Goal: Task Accomplishment & Management: Use online tool/utility

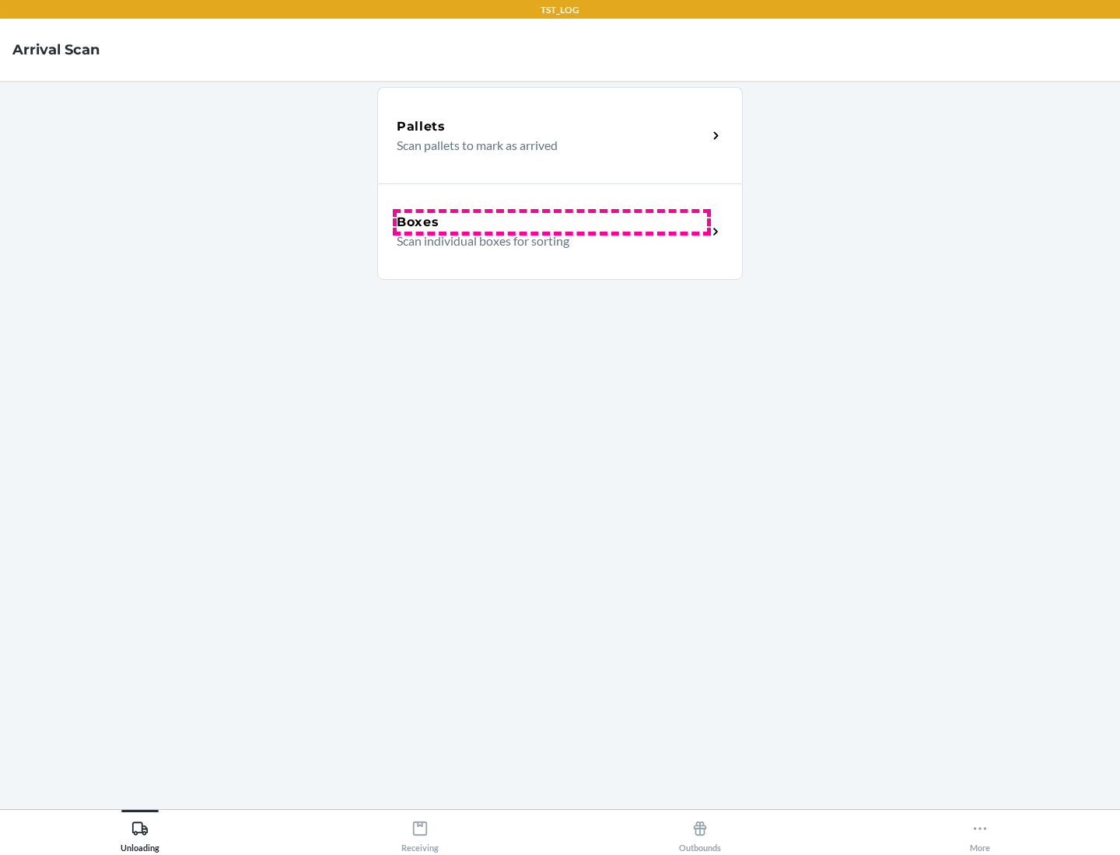
click at [551, 222] on div "Boxes" at bounding box center [552, 222] width 310 height 19
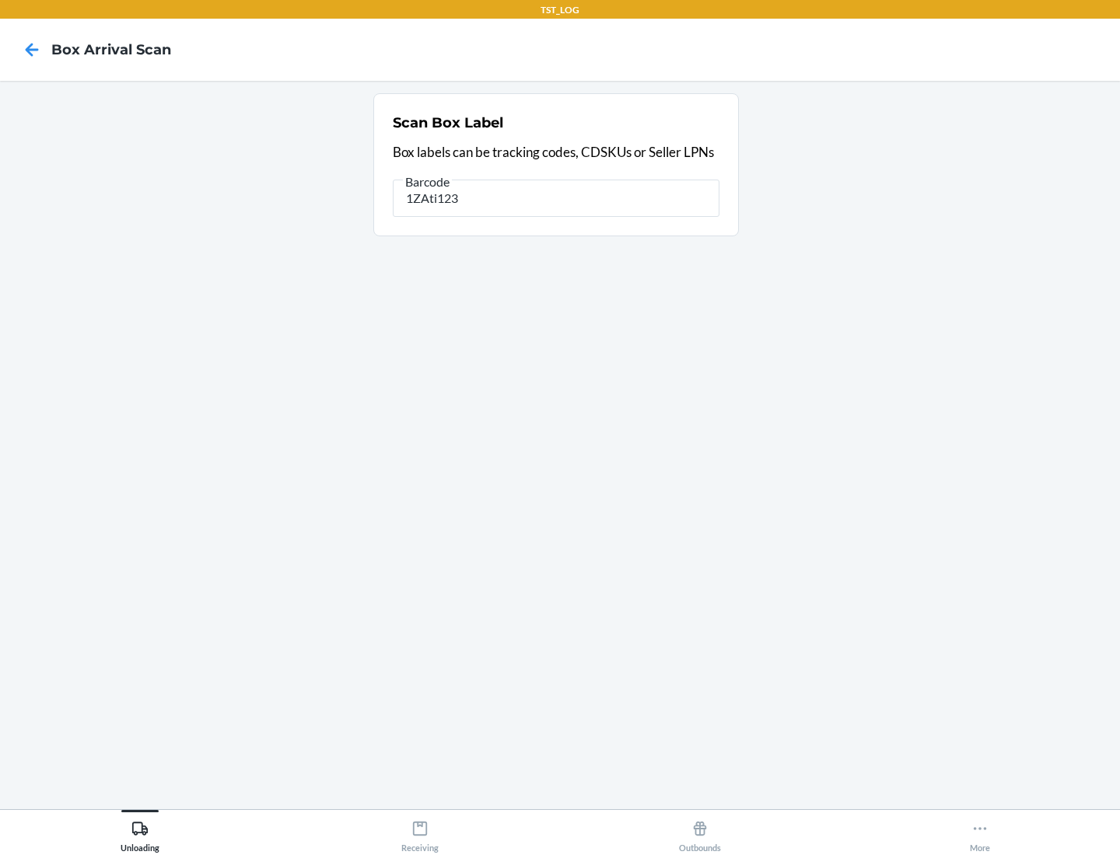
type input "1ZAti123"
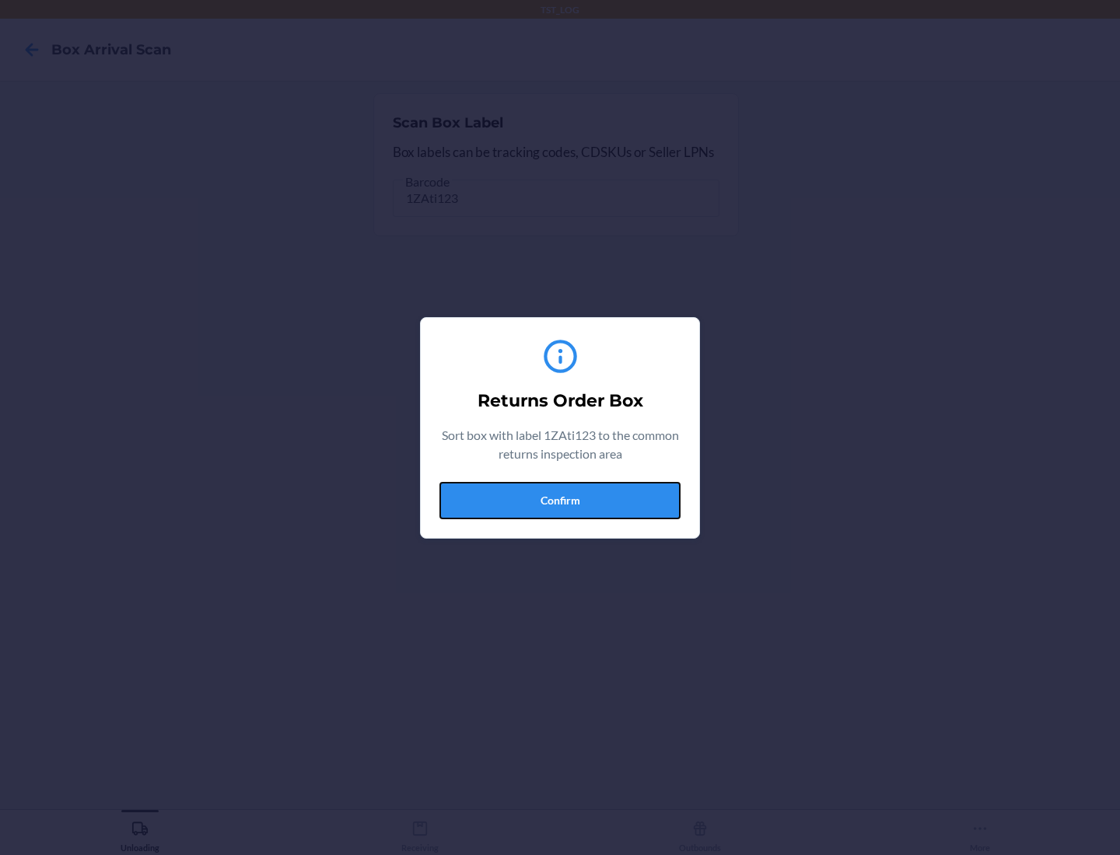
click at [560, 500] on button "Confirm" at bounding box center [559, 500] width 241 height 37
